Goal: Obtain resource: Download file/media

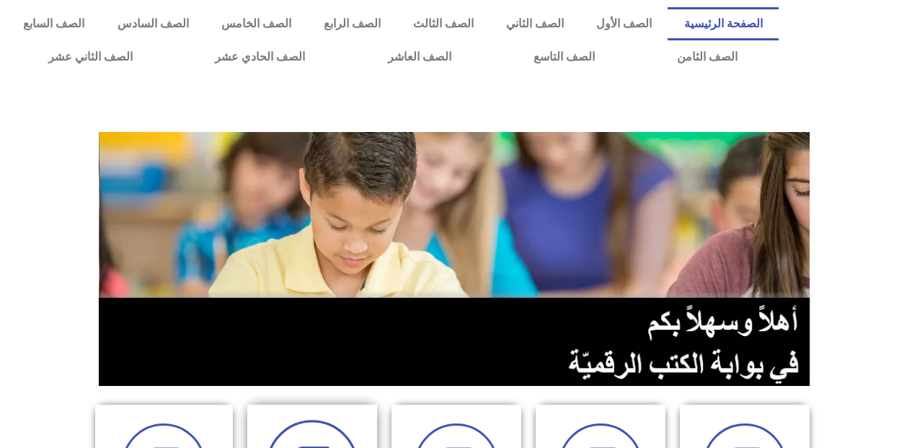
scroll to position [216, 0]
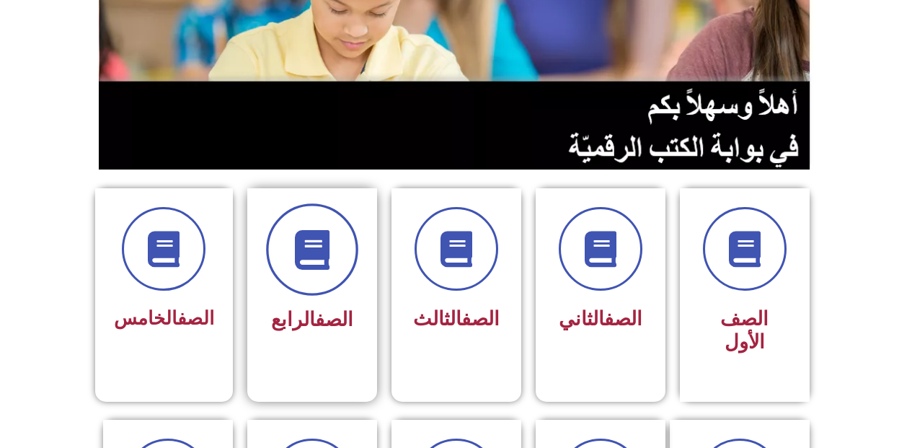
click at [308, 286] on span at bounding box center [312, 249] width 92 height 92
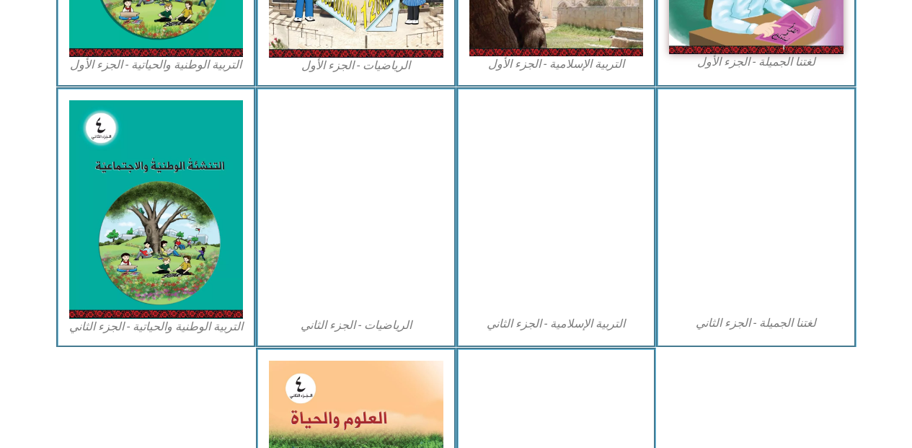
scroll to position [843, 0]
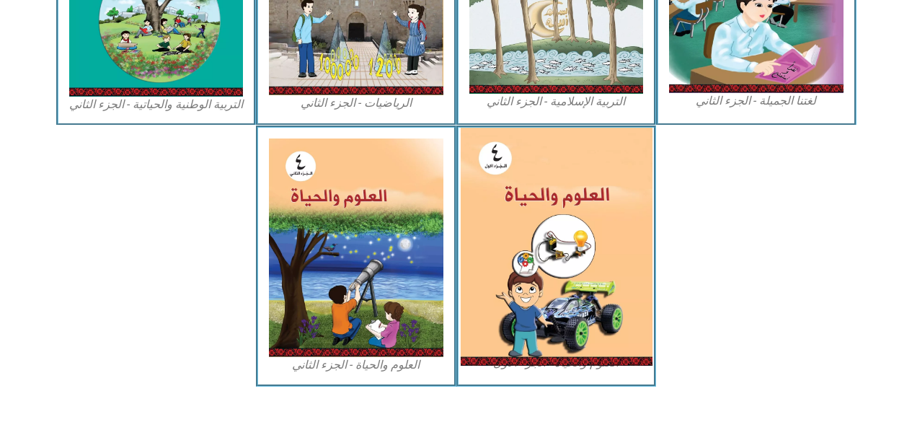
click at [528, 289] on img at bounding box center [556, 247] width 192 height 238
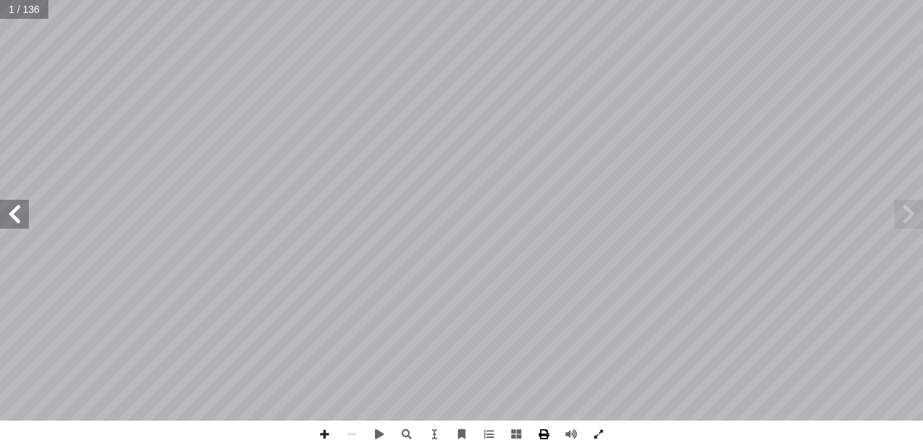
click at [541, 433] on span at bounding box center [543, 433] width 27 height 27
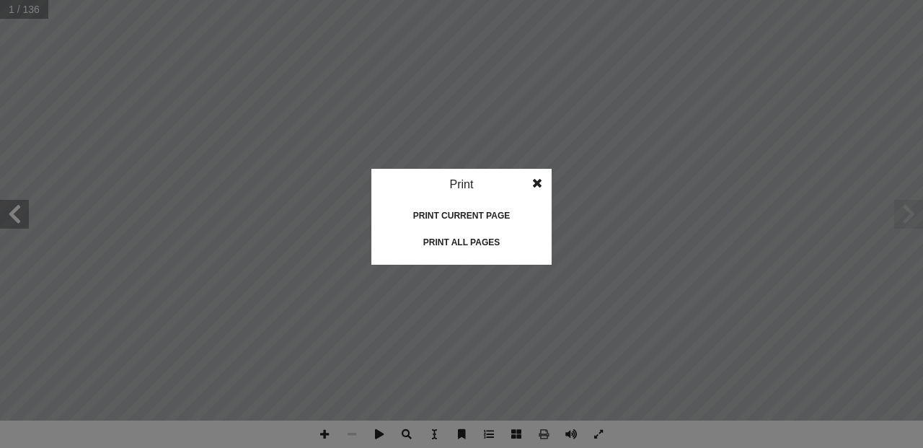
click at [446, 237] on div "Print all pages" at bounding box center [461, 242] width 144 height 23
